Goal: Information Seeking & Learning: Understand process/instructions

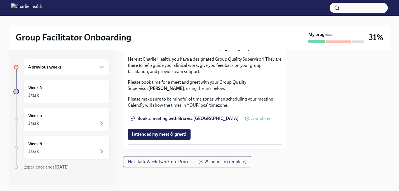
scroll to position [586, 0]
click at [84, 72] on div "4 previous weeks" at bounding box center [67, 67] width 86 height 16
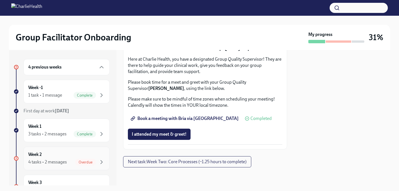
click at [53, 160] on div "4 tasks • 2 messages" at bounding box center [47, 162] width 39 height 6
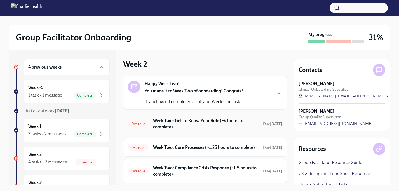
click at [163, 126] on h6 "Week Two: Get To Know Your Role (~4 hours to complete)" at bounding box center [206, 123] width 106 height 12
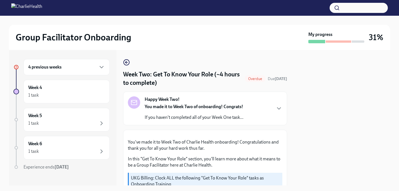
click at [80, 69] on div "4 previous weeks" at bounding box center [66, 67] width 77 height 7
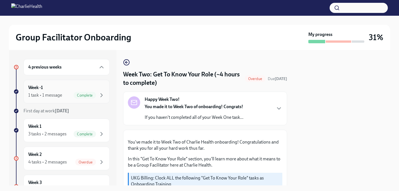
click at [59, 94] on div "1 task • 1 message" at bounding box center [45, 95] width 34 height 6
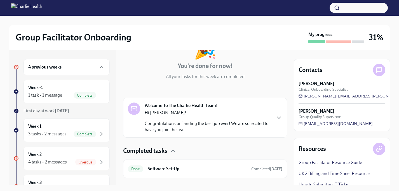
scroll to position [55, 0]
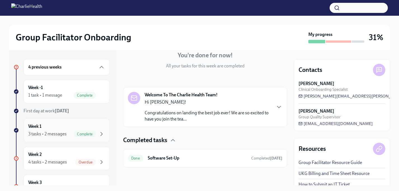
click at [54, 129] on div "Week 1 3 tasks • 2 messages Complete" at bounding box center [66, 130] width 77 height 14
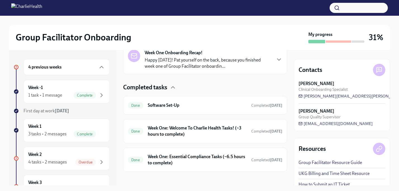
scroll to position [140, 0]
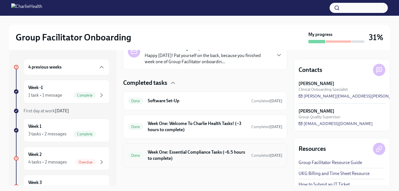
click at [162, 147] on div "Done Week One: Essential Compliance Tasks (~6.5 hours to complete) Completed [D…" at bounding box center [205, 155] width 164 height 24
click at [162, 152] on h6 "Week One: Essential Compliance Tasks (~6.5 hours to complete)" at bounding box center [197, 155] width 99 height 12
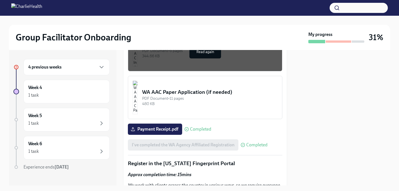
scroll to position [552, 0]
click at [166, 129] on span "Payment Receipt.pdf" at bounding box center [155, 129] width 47 height 6
click at [0, 0] on input "Payment Receipt.pdf" at bounding box center [0, 0] width 0 height 0
click at [196, 126] on div "Payment Receipt.pdf Completed" at bounding box center [169, 129] width 83 height 11
click at [195, 129] on span "Completed" at bounding box center [200, 129] width 21 height 4
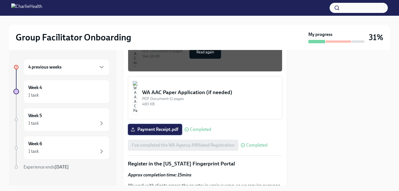
click at [136, 129] on span "Payment Receipt.pdf" at bounding box center [155, 129] width 47 height 6
click at [0, 0] on input "Payment Receipt.pdf" at bounding box center [0, 0] width 0 height 0
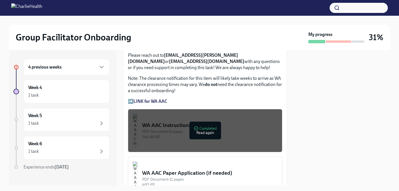
scroll to position [470, 0]
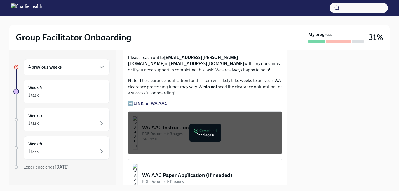
click at [295, 68] on div at bounding box center [342, 117] width 96 height 135
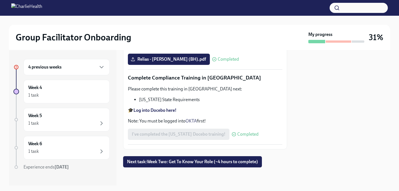
scroll to position [1267, 0]
click at [198, 161] on span "Next task : Week Two: Get To Know Your Role (~4 hours to complete)" at bounding box center [192, 162] width 131 height 6
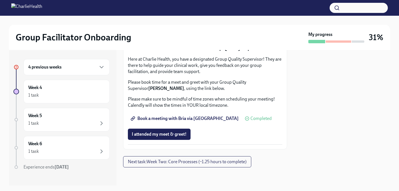
scroll to position [492, 0]
click at [215, 17] on span "Complete this form to schedule your observations" at bounding box center [183, 14] width 102 height 6
